Goal: Complete application form

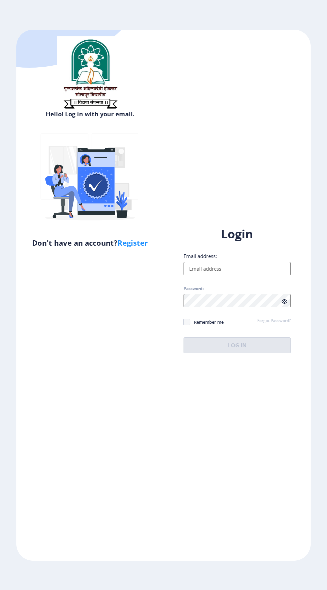
click at [259, 275] on input "Email address:" at bounding box center [236, 268] width 107 height 13
type input "[EMAIL_ADDRESS][DOMAIN_NAME]"
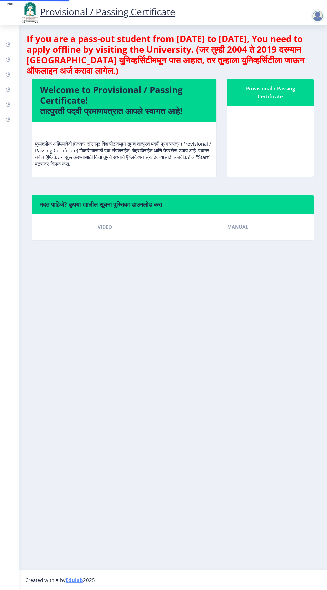
click at [186, 362] on nb-layout-column "If you are a pass-out student from 2004 to 2019, You need to apply offline by v…" at bounding box center [173, 297] width 308 height 545
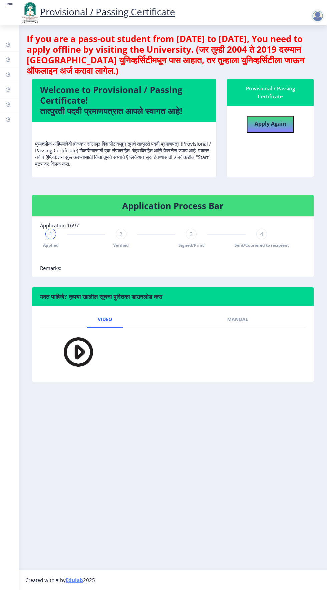
click at [118, 245] on span "Verified" at bounding box center [121, 245] width 16 height 6
click at [121, 233] on span "2" at bounding box center [120, 234] width 3 height 7
click at [124, 232] on div "2" at bounding box center [121, 234] width 11 height 11
click at [191, 233] on span "3" at bounding box center [191, 234] width 3 height 7
click at [261, 233] on span "4" at bounding box center [261, 234] width 3 height 7
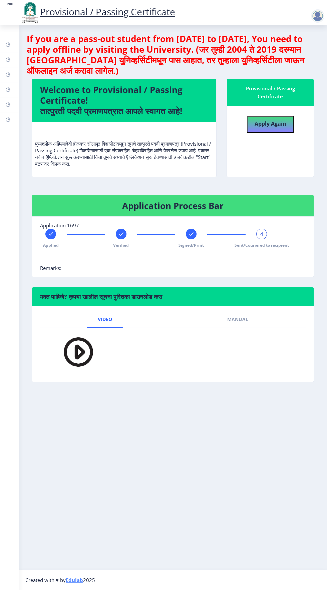
click at [261, 233] on span "4" at bounding box center [261, 234] width 3 height 7
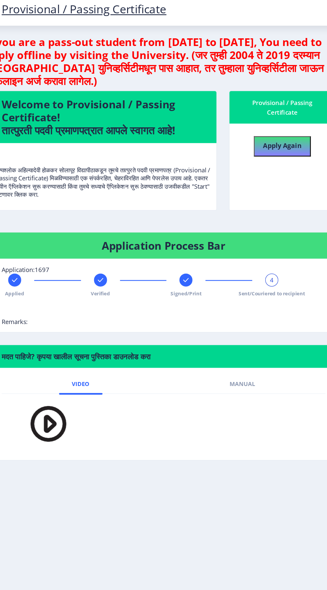
click at [262, 236] on span "4" at bounding box center [261, 234] width 3 height 7
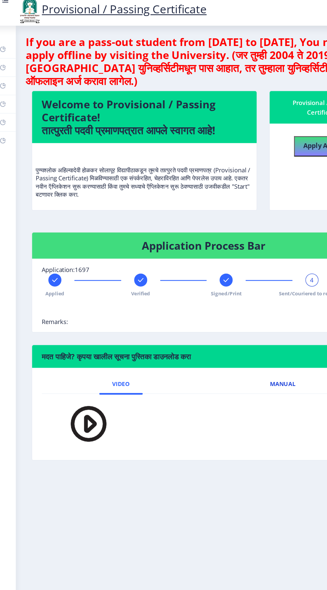
click at [239, 319] on span "Manual" at bounding box center [237, 319] width 21 height 5
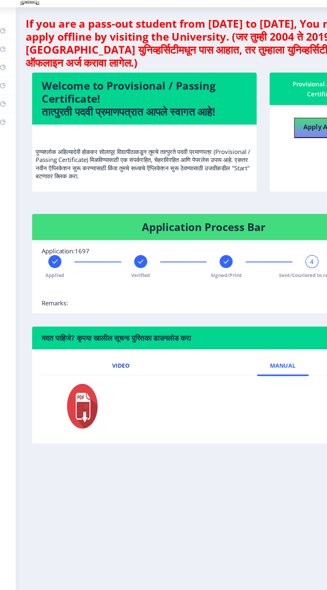
click at [107, 313] on link "Video" at bounding box center [105, 319] width 36 height 16
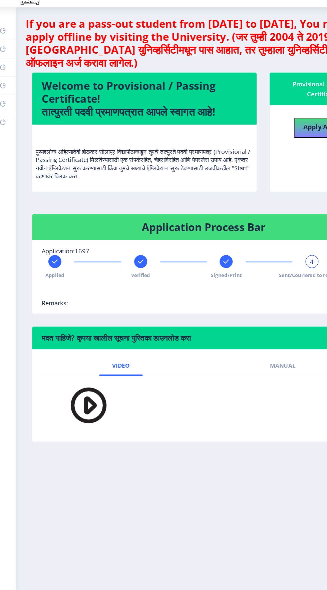
click at [72, 351] on img at bounding box center [74, 352] width 47 height 38
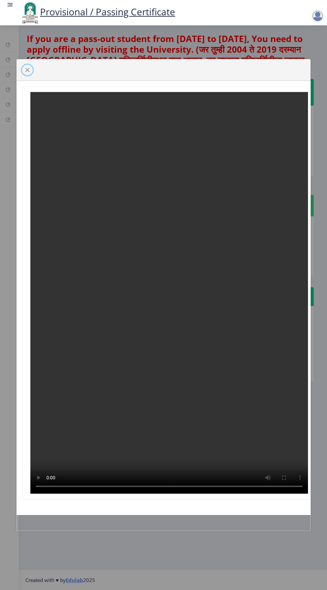
click at [27, 73] on span "button" at bounding box center [27, 69] width 5 height 5
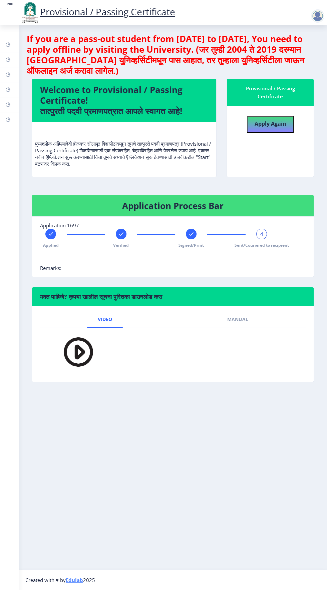
click at [22, 12] on img at bounding box center [30, 12] width 20 height 23
click at [108, 12] on link "Provisional / Passing Certificate" at bounding box center [97, 11] width 155 height 13
click at [135, 9] on link "Provisional / Passing Certificate" at bounding box center [97, 11] width 155 height 13
click at [22, 12] on img at bounding box center [30, 12] width 20 height 23
click at [321, 15] on div at bounding box center [317, 15] width 13 height 13
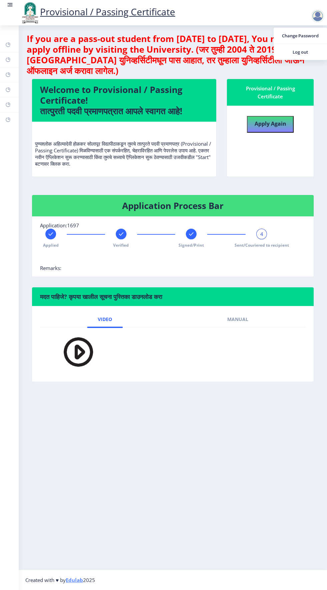
click at [260, 499] on nb-layout-column "If you are a pass-out student from 2004 to 2019, You need to apply offline by v…" at bounding box center [173, 297] width 308 height 545
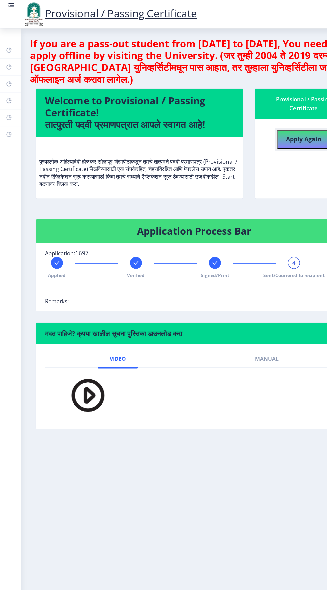
click at [277, 120] on b "Apply Again" at bounding box center [270, 123] width 32 height 7
select select
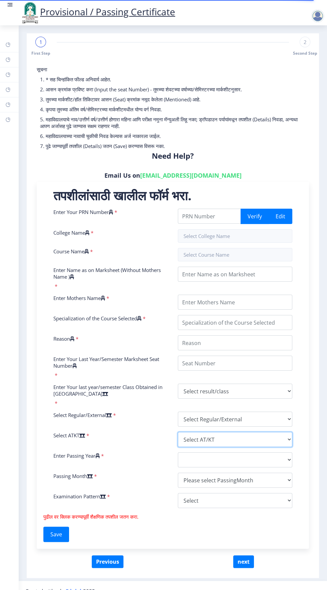
click at [281, 436] on select "Select AT/KT None ATKT" at bounding box center [235, 439] width 114 height 15
select select "None"
click at [178, 432] on select "Select AT/KT None ATKT" at bounding box center [235, 439] width 114 height 15
click at [267, 412] on select "Select Regular/External Regular External Special" at bounding box center [235, 419] width 114 height 15
select select "Regular"
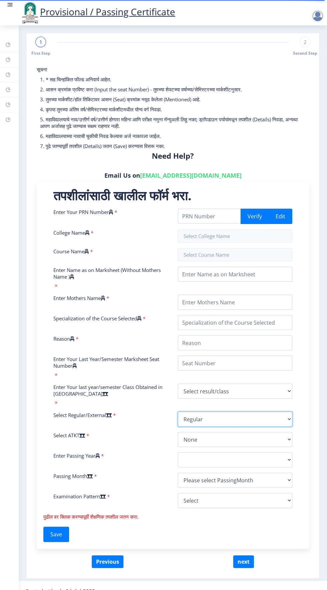
click at [178, 412] on select "Select Regular/External Regular External Special" at bounding box center [235, 419] width 114 height 15
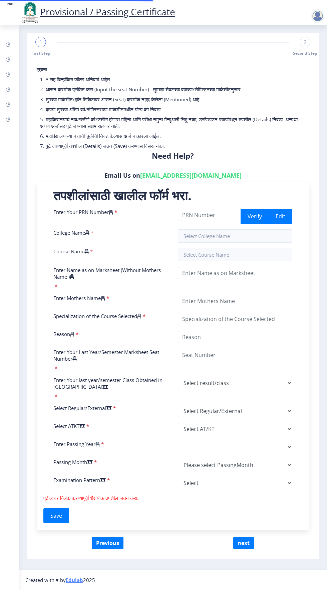
select select
click at [310, 17] on nb-action at bounding box center [318, 16] width 29 height 8
click at [317, 22] on div at bounding box center [317, 15] width 13 height 13
click at [312, 52] on span "Log out" at bounding box center [300, 52] width 43 height 8
